Goal: Book appointment/travel/reservation

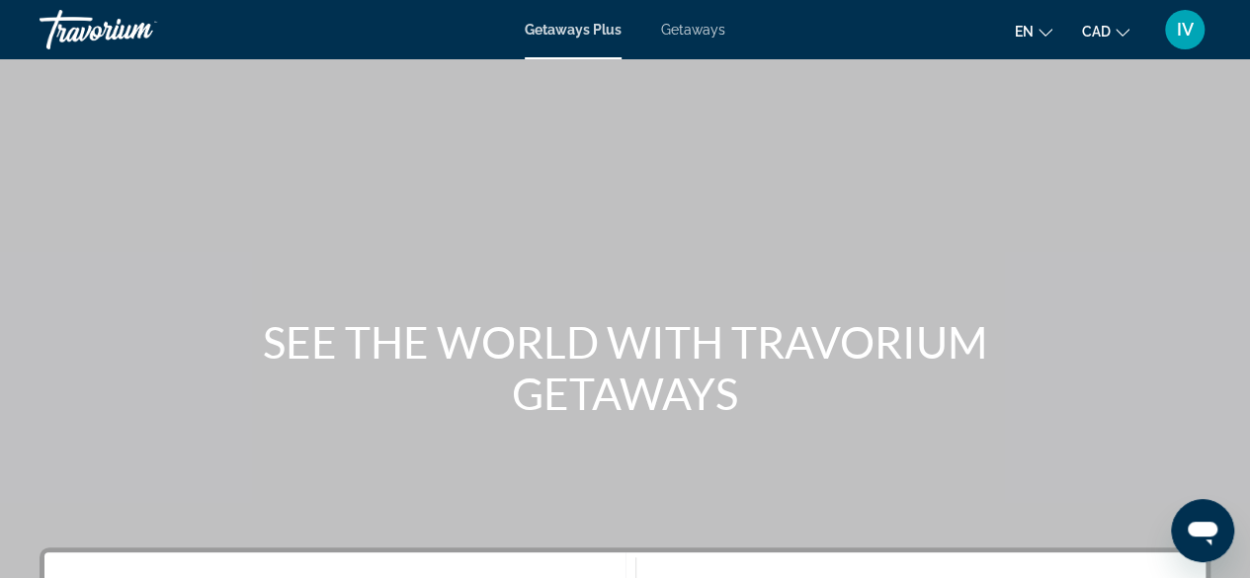
click at [688, 31] on span "Getaways" at bounding box center [693, 30] width 64 height 16
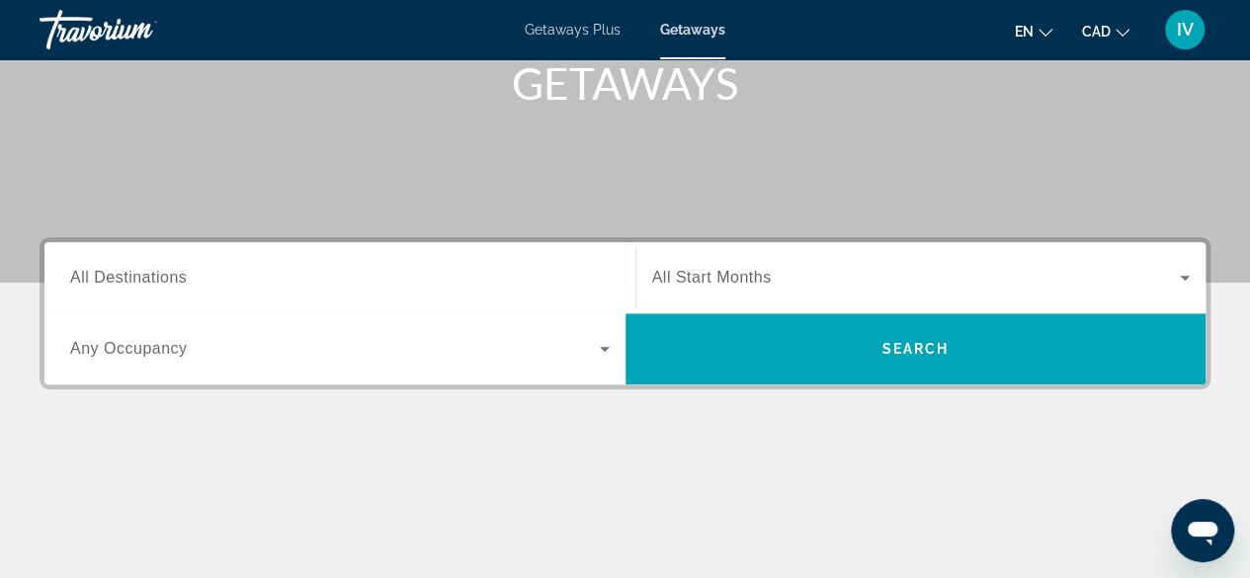
scroll to position [312, 0]
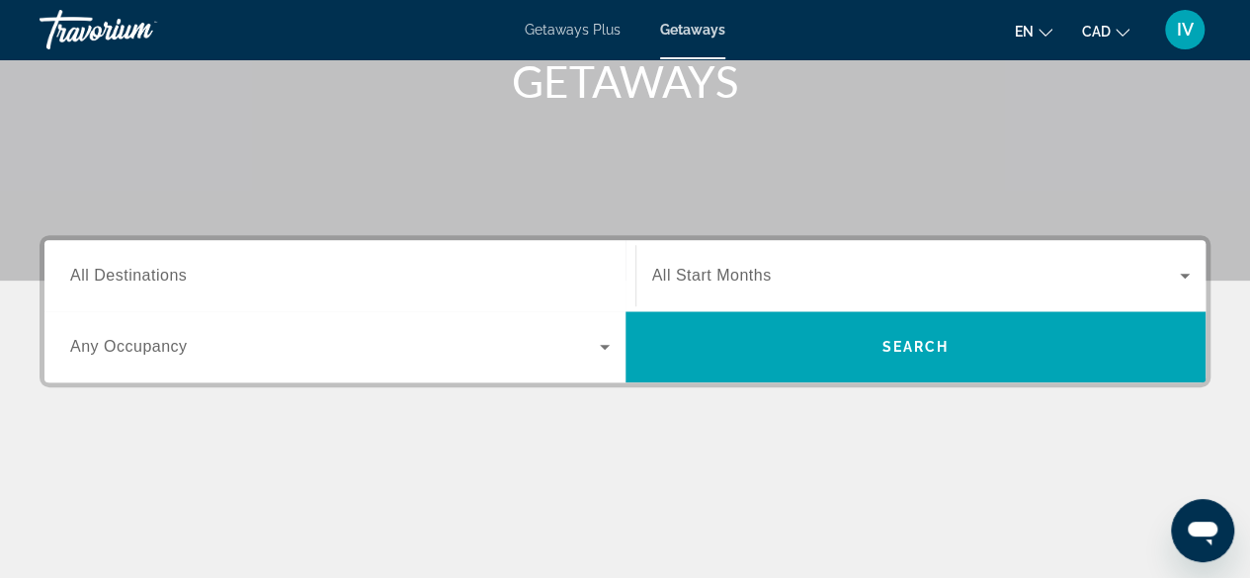
click at [277, 262] on div "Search widget" at bounding box center [339, 276] width 539 height 56
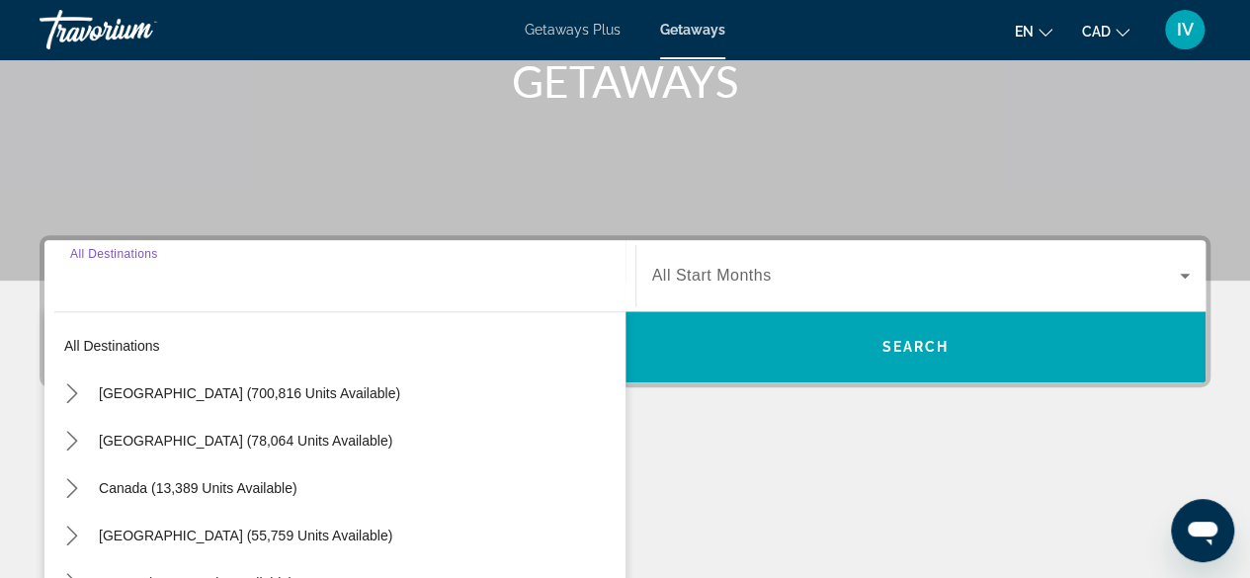
scroll to position [482, 0]
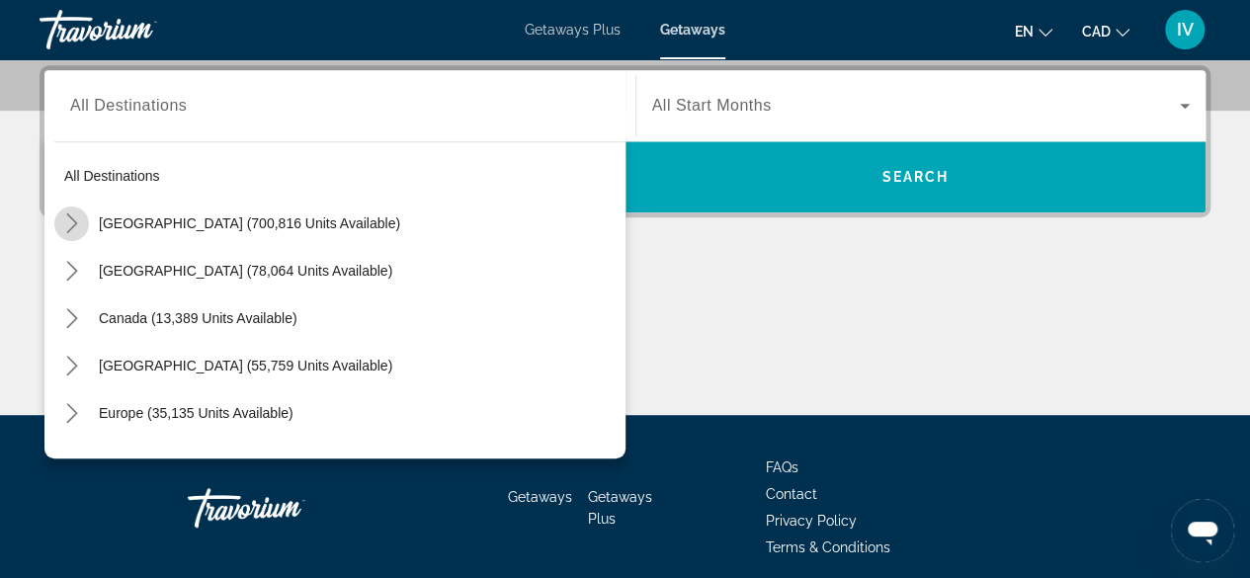
click at [69, 222] on icon "Toggle United States (700,816 units available) submenu" at bounding box center [72, 223] width 20 height 20
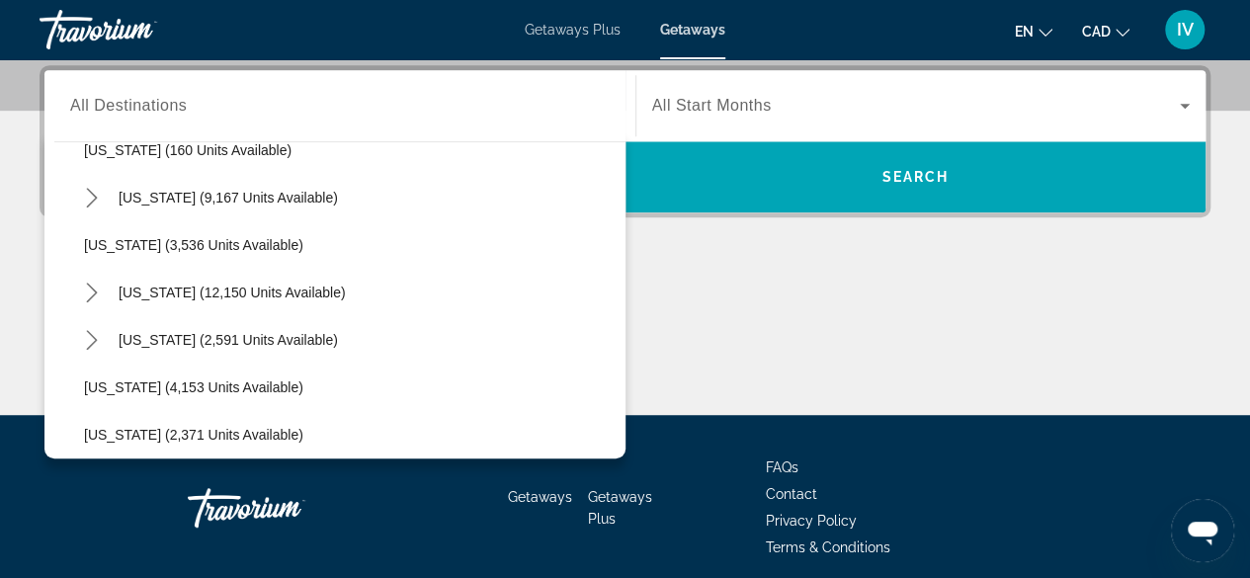
scroll to position [1095, 0]
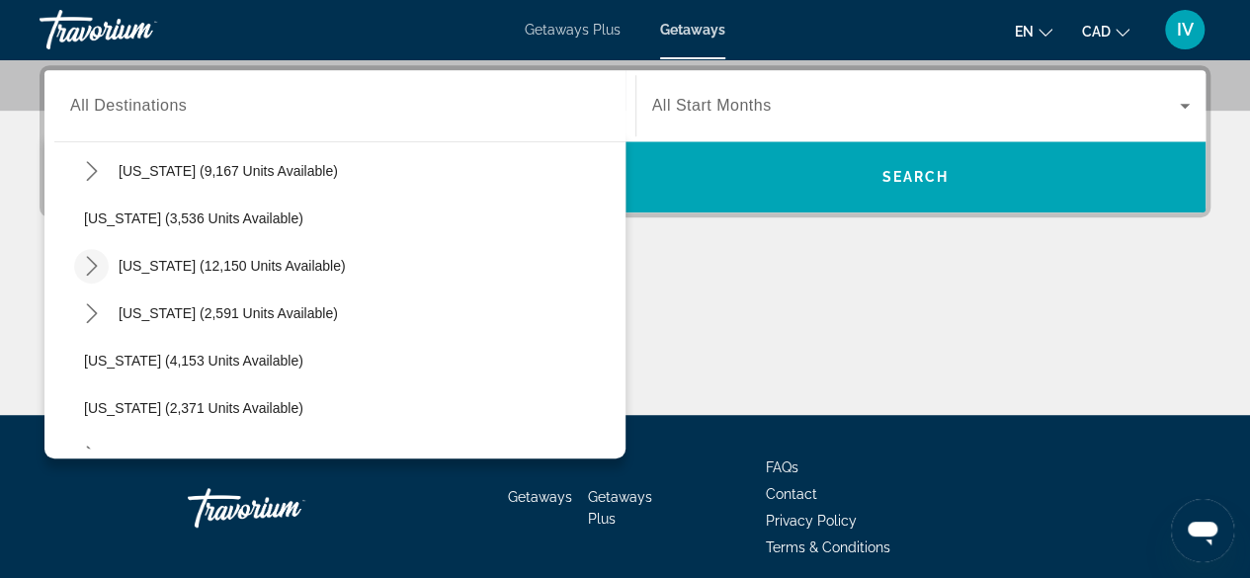
click at [95, 264] on icon "Toggle Nevada (12,150 units available) submenu" at bounding box center [91, 266] width 11 height 20
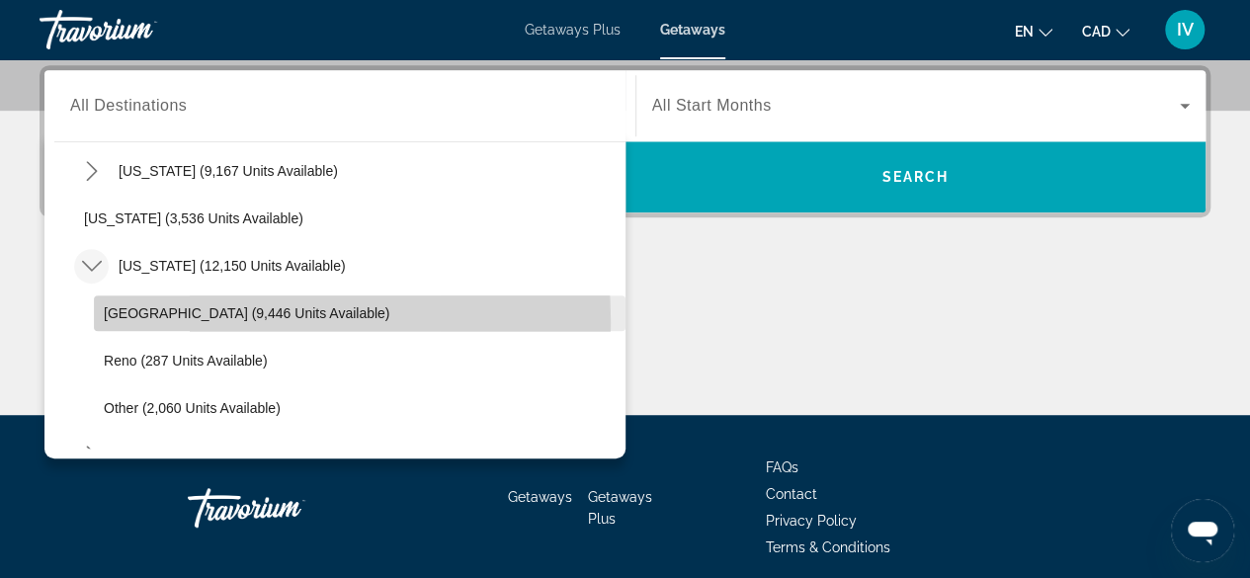
click at [148, 321] on span "Select destination: Las Vegas (9,446 units available)" at bounding box center [359, 312] width 531 height 47
type input "**********"
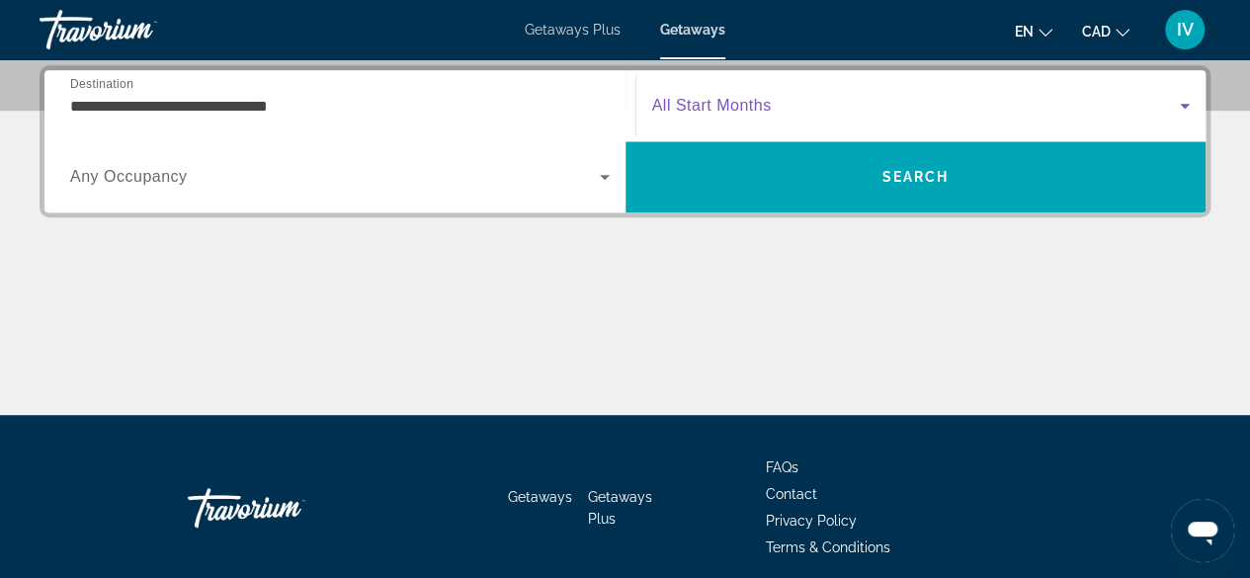
click at [1187, 102] on icon "Search widget" at bounding box center [1185, 106] width 24 height 24
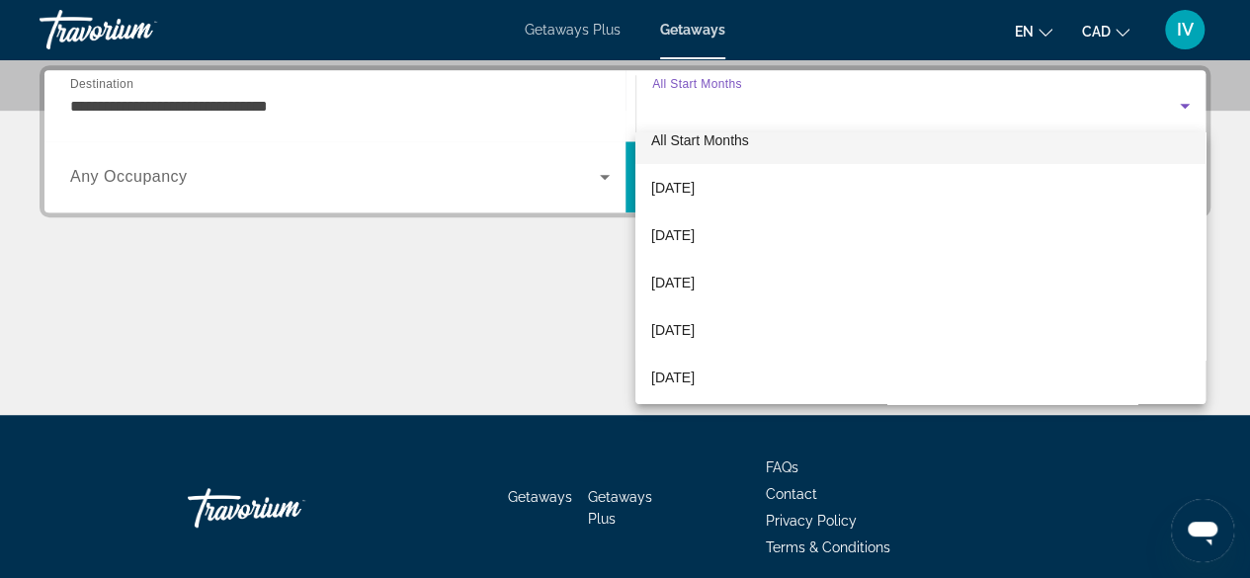
scroll to position [28, 0]
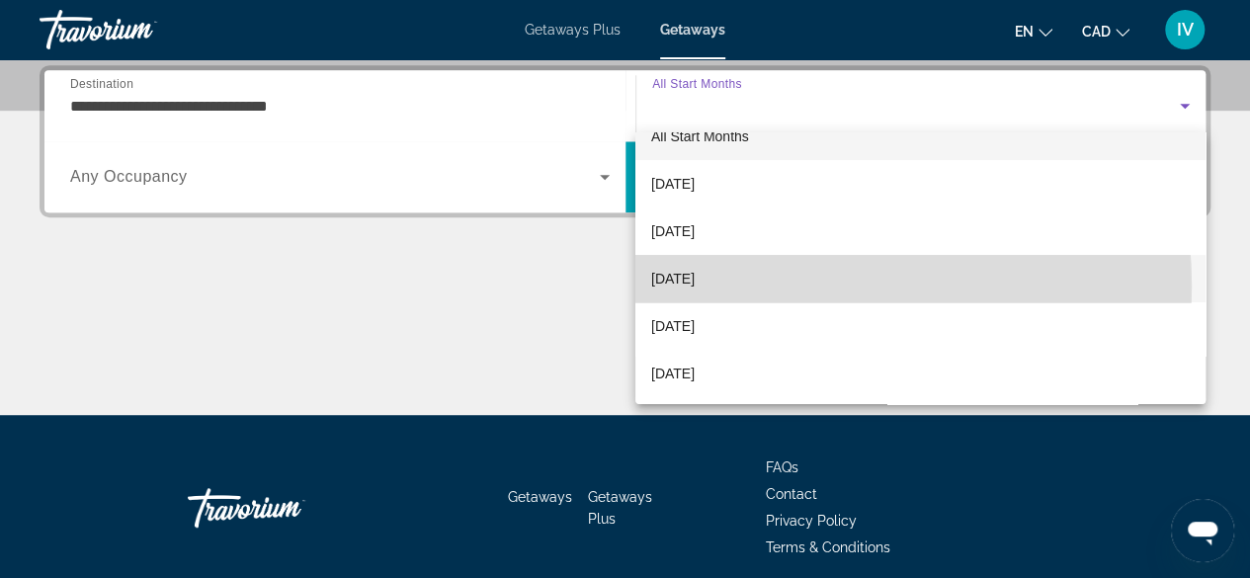
click at [751, 286] on mat-option "[DATE]" at bounding box center [920, 278] width 570 height 47
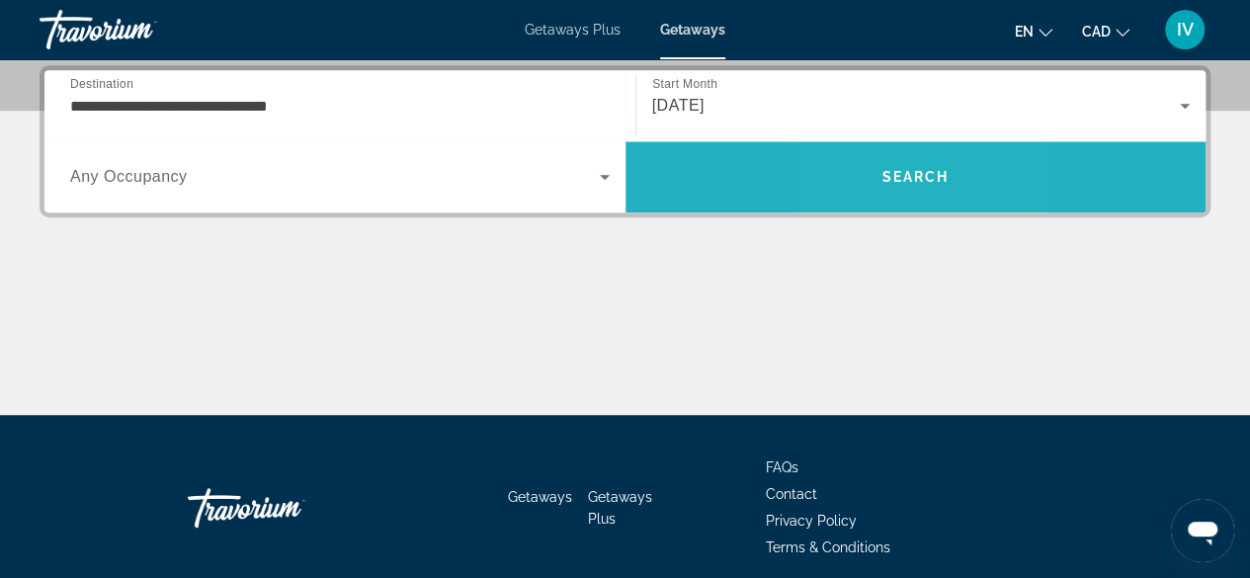
click at [877, 161] on span "Search" at bounding box center [915, 176] width 581 height 47
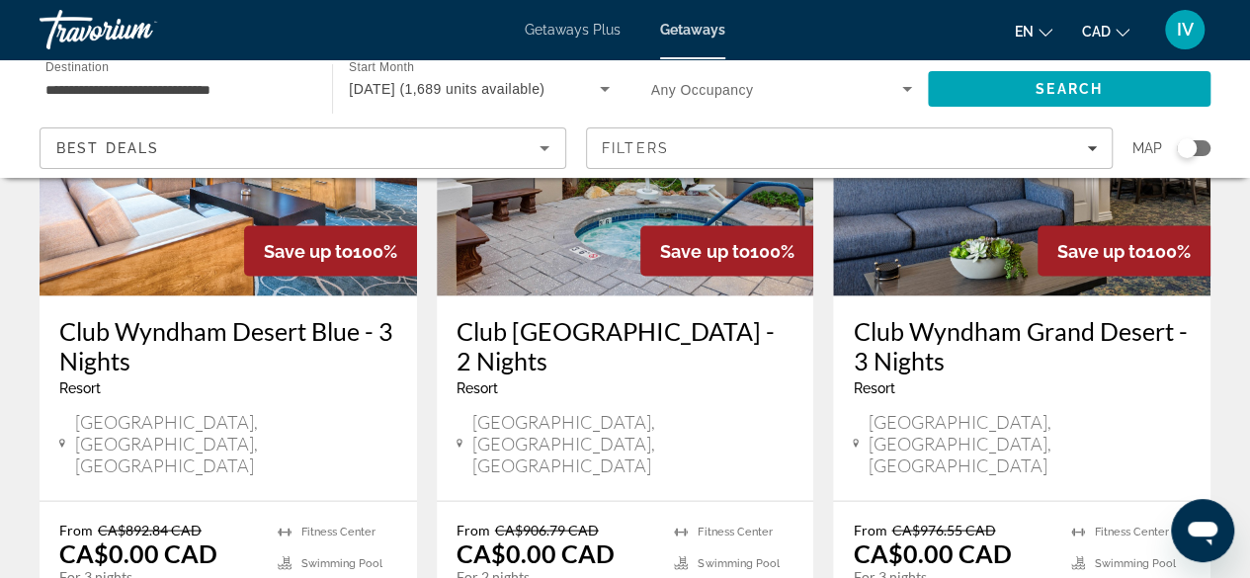
scroll to position [1843, 0]
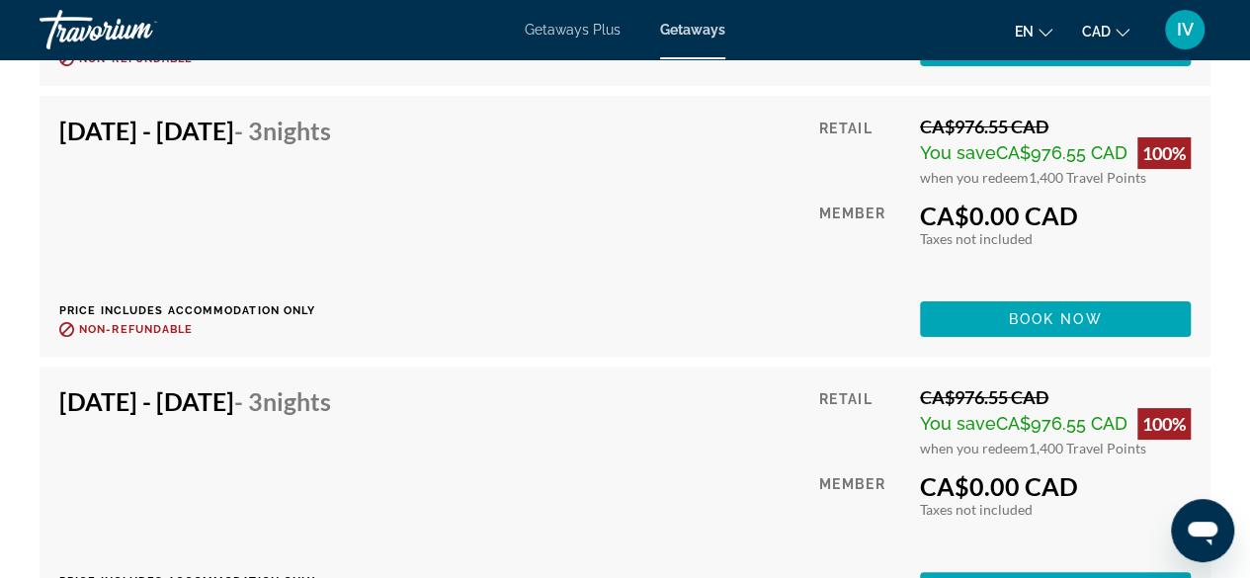
scroll to position [7420, 0]
